Goal: Find specific page/section: Find specific page/section

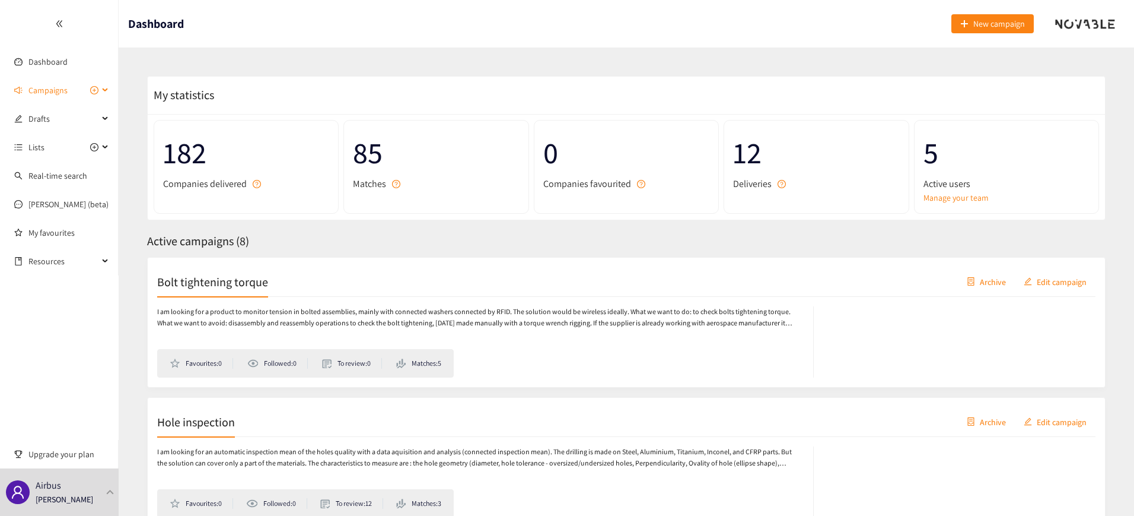
click at [106, 90] on icon at bounding box center [106, 90] width 6 height 0
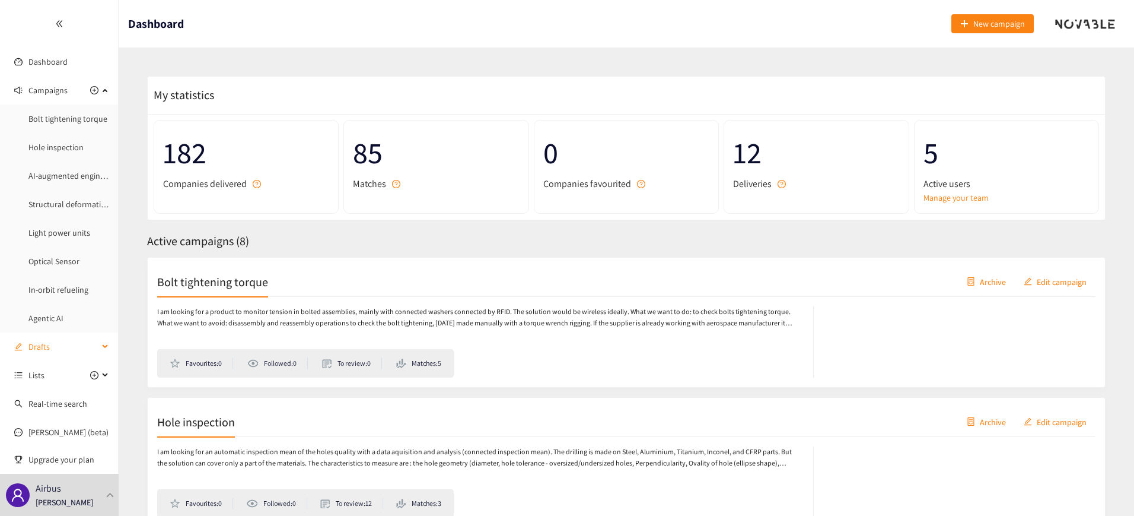
scroll to position [58, 0]
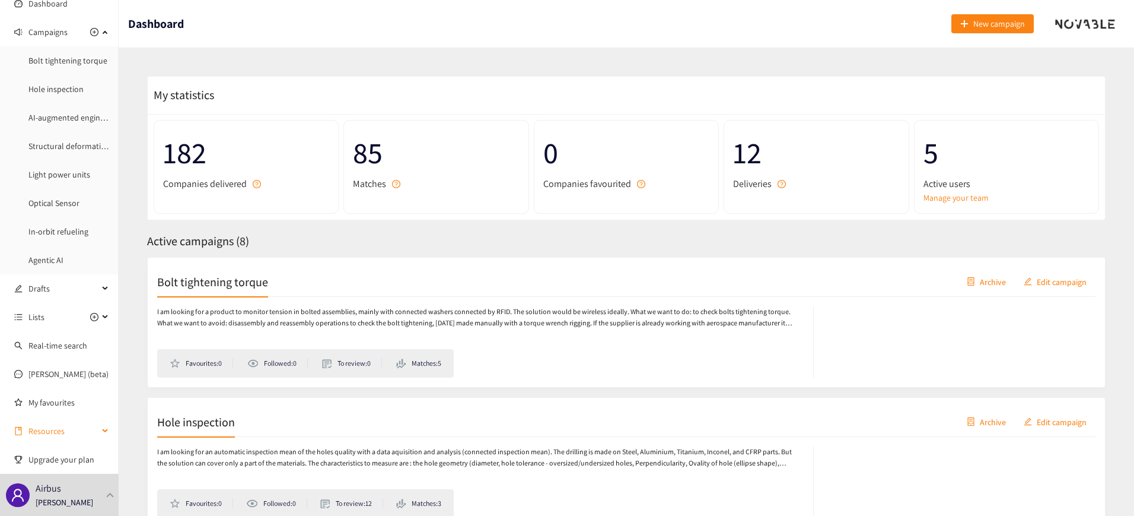
click at [101, 432] on div "Resources" at bounding box center [59, 431] width 119 height 24
click at [100, 401] on div "Resources" at bounding box center [59, 405] width 119 height 24
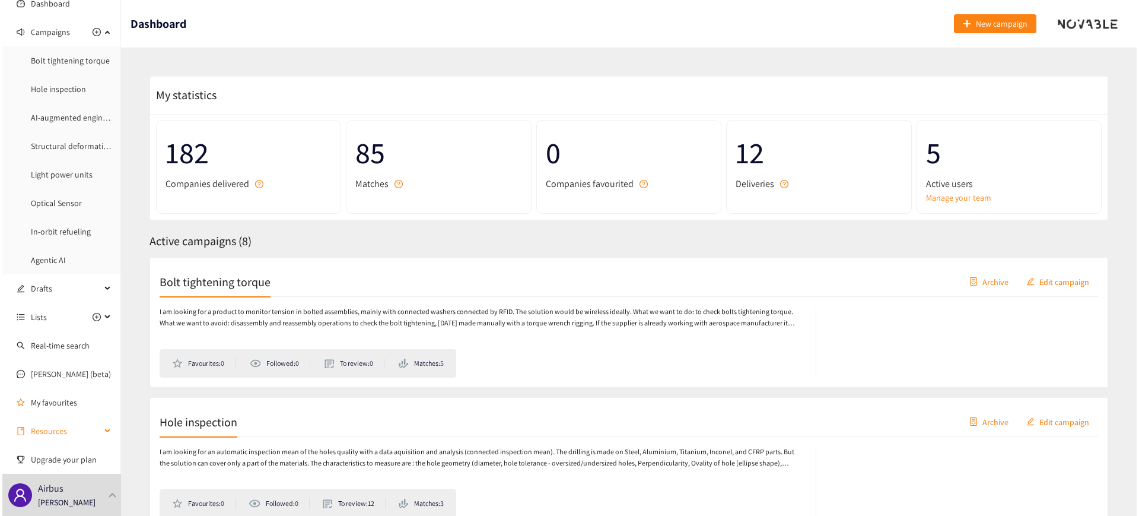
scroll to position [58, 0]
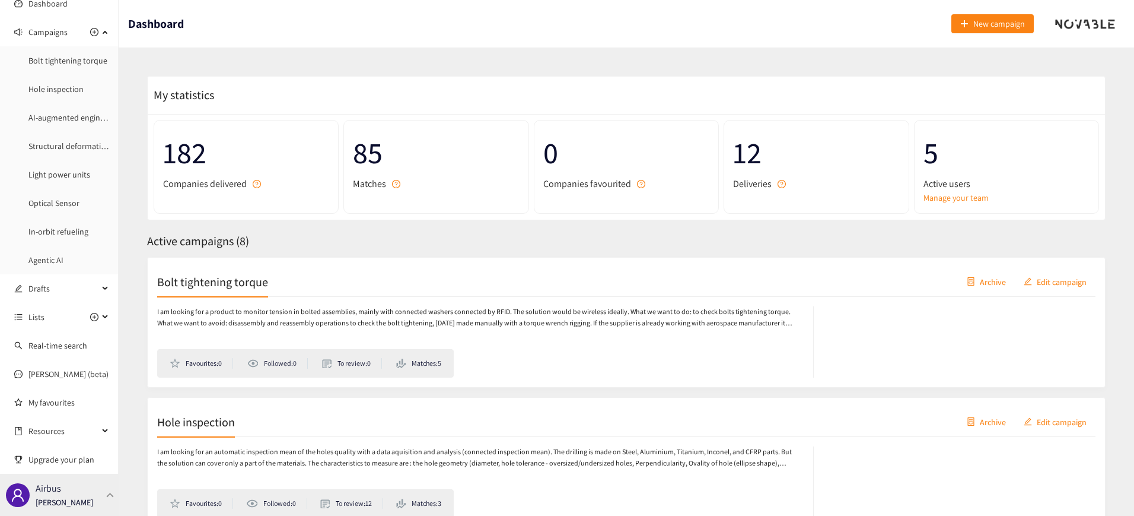
click at [105, 495] on div at bounding box center [110, 494] width 11 height 5
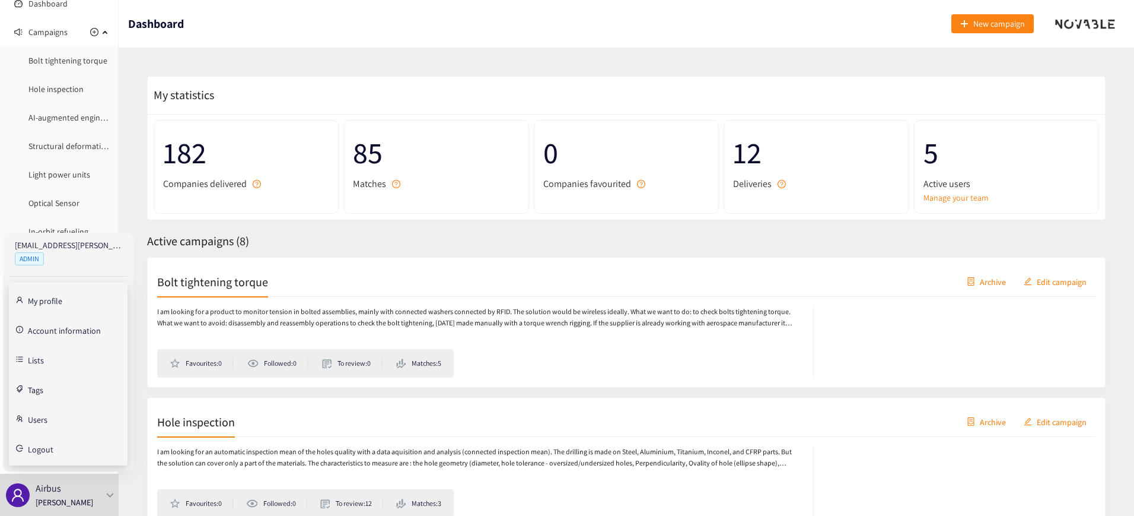
click at [36, 419] on link "Users" at bounding box center [38, 418] width 20 height 11
